Goal: Complete application form

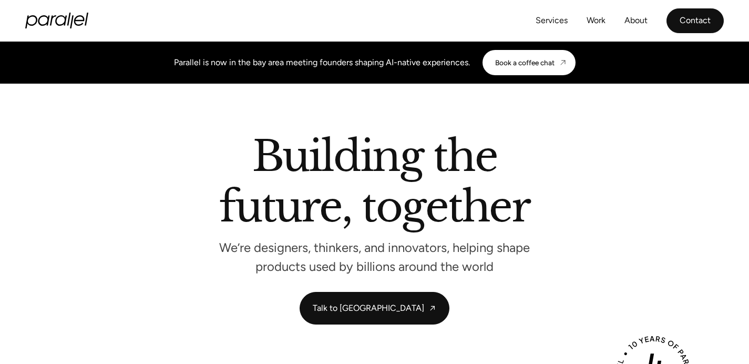
click at [703, 27] on link "Contact" at bounding box center [695, 20] width 57 height 25
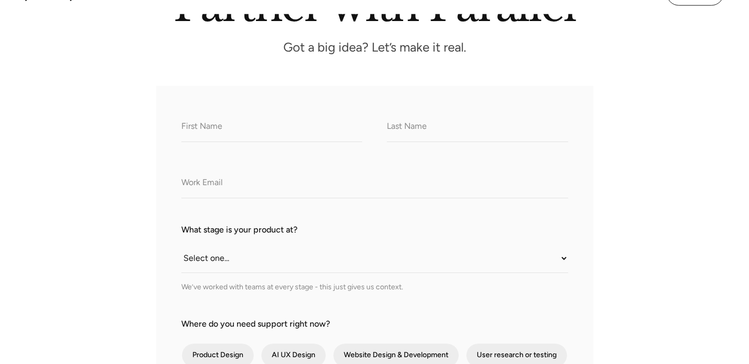
scroll to position [164, 0]
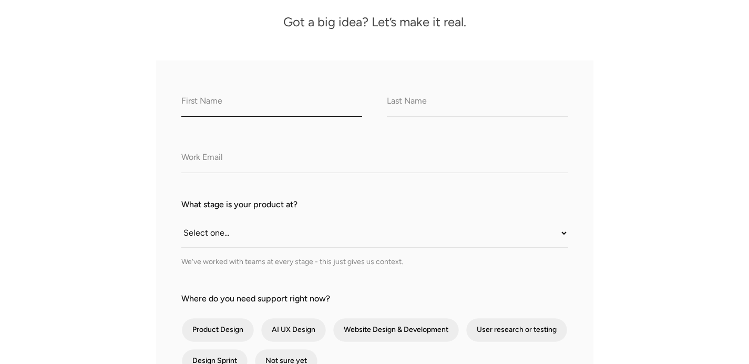
click at [280, 106] on input "What do we call you?" at bounding box center [271, 102] width 181 height 29
type input "Joel"
type input "Prabal"
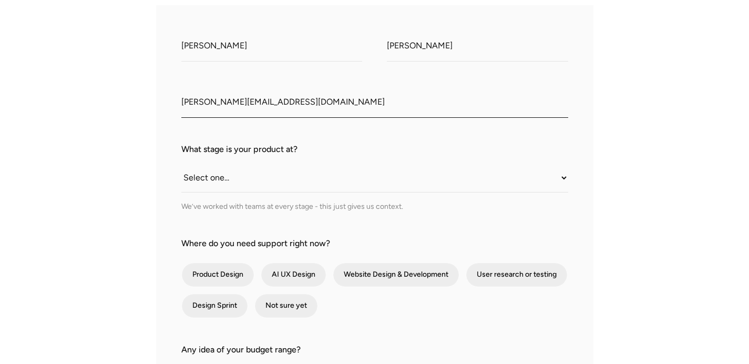
scroll to position [246, 0]
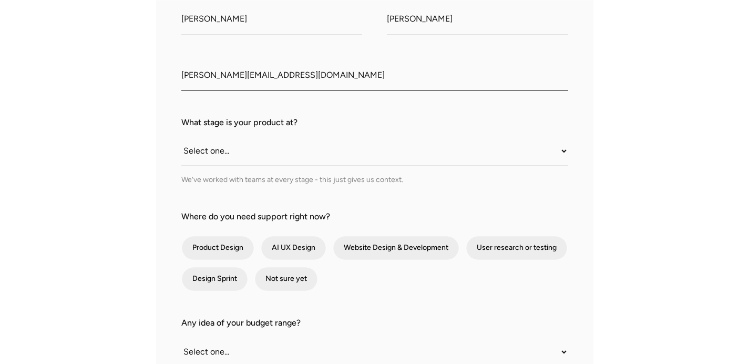
type input "joel@habitnu.com"
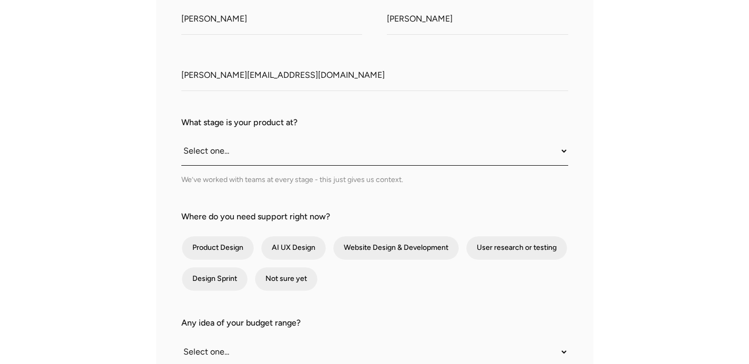
click at [243, 151] on select "Select one... Still an idea Building MVP Live with early users Scaling fast Som…" at bounding box center [374, 151] width 387 height 29
select select "Somewhere in between"
click at [181, 138] on select "Select one... Still an idea Building MVP Live with early users Scaling fast Som…" at bounding box center [374, 151] width 387 height 29
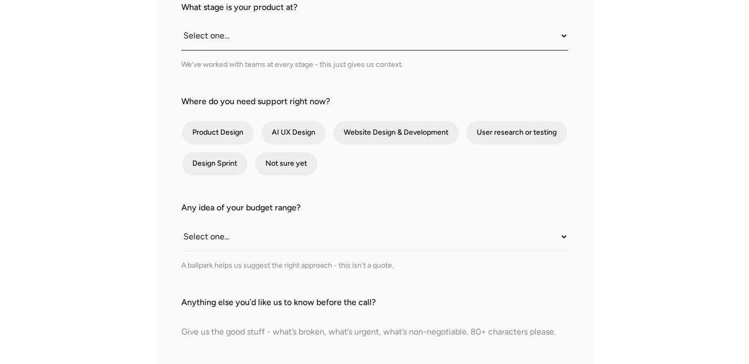
scroll to position [373, 0]
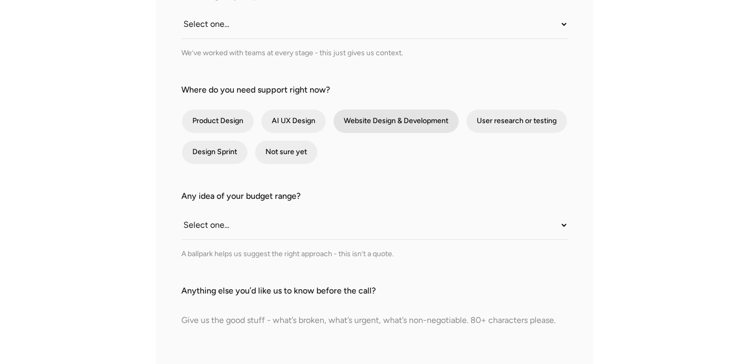
click at [388, 121] on div "contact-form" at bounding box center [396, 121] width 126 height 24
click at [351, 121] on input "Website Design & Development" at bounding box center [347, 121] width 7 height 7
checkbox input "true"
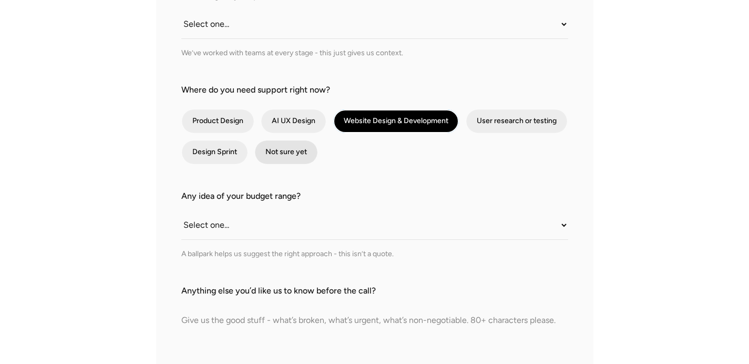
click at [274, 156] on div "contact-form" at bounding box center [286, 152] width 63 height 24
click at [272, 156] on input "Not sure yet" at bounding box center [268, 152] width 7 height 7
checkbox input "true"
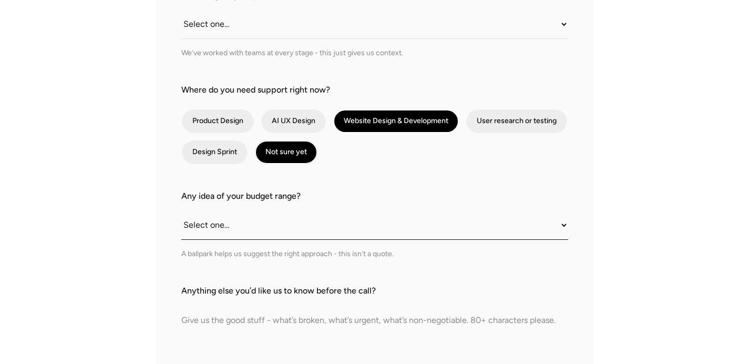
click at [209, 227] on select "Select one... Under $10K $10K–$25K $25K–$50K $50K+" at bounding box center [374, 225] width 387 height 29
click at [254, 233] on select "Select one... Under $10K $10K–$25K $25K–$50K $50K+" at bounding box center [374, 225] width 387 height 29
select select "Under $10K"
click at [181, 211] on select "Select one... Under $10K $10K–$25K $25K–$50K $50K+" at bounding box center [374, 225] width 387 height 29
click at [223, 223] on select "Select one... Under $10K $10K–$25K $25K–$50K $50K+" at bounding box center [374, 225] width 387 height 29
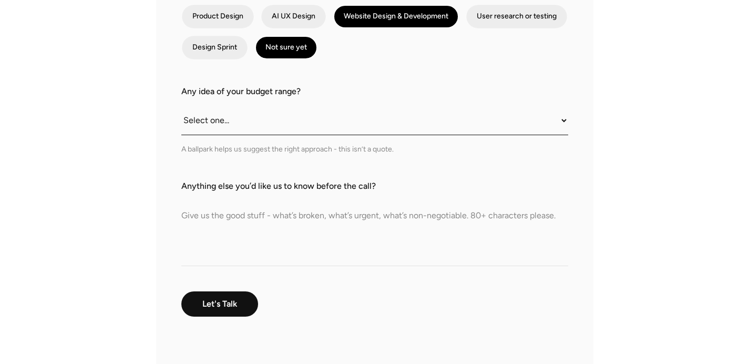
scroll to position [478, 0]
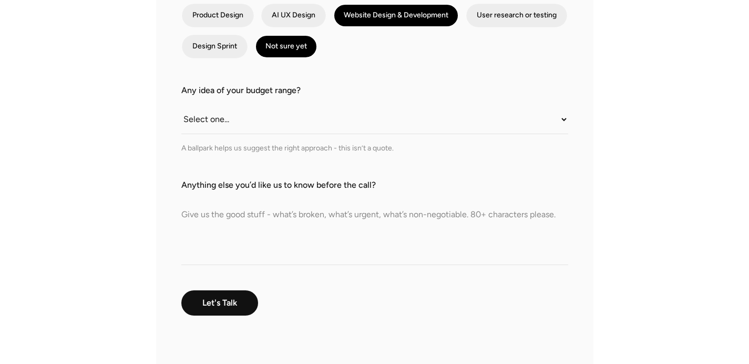
click at [282, 227] on textarea "Anything else you’d like us to know before the call?" at bounding box center [374, 228] width 387 height 74
type textarea "Our US website is at"
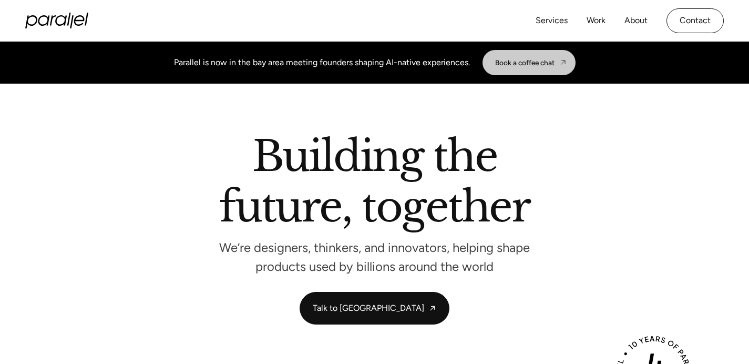
click at [542, 67] on div "Book a coffee chat" at bounding box center [524, 62] width 59 height 8
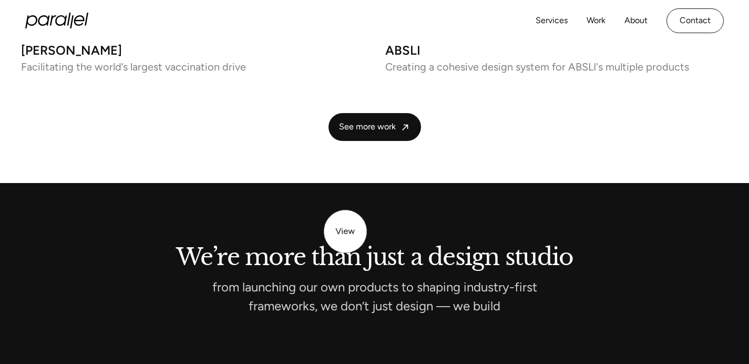
scroll to position [2794, 0]
